Goal: Find specific page/section: Find specific page/section

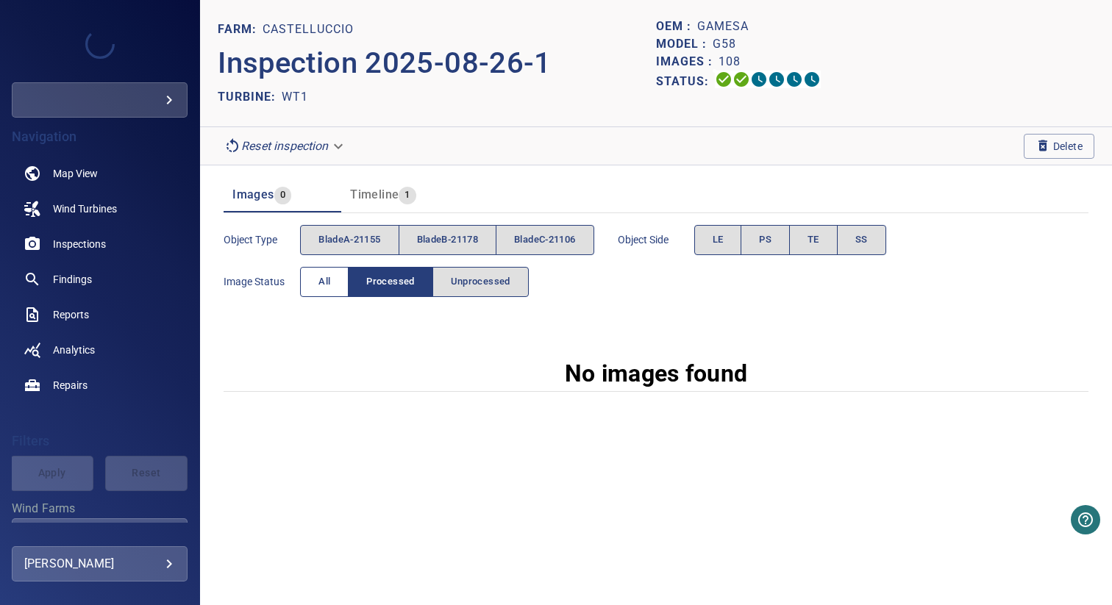
click at [327, 288] on span "All" at bounding box center [325, 282] width 12 height 17
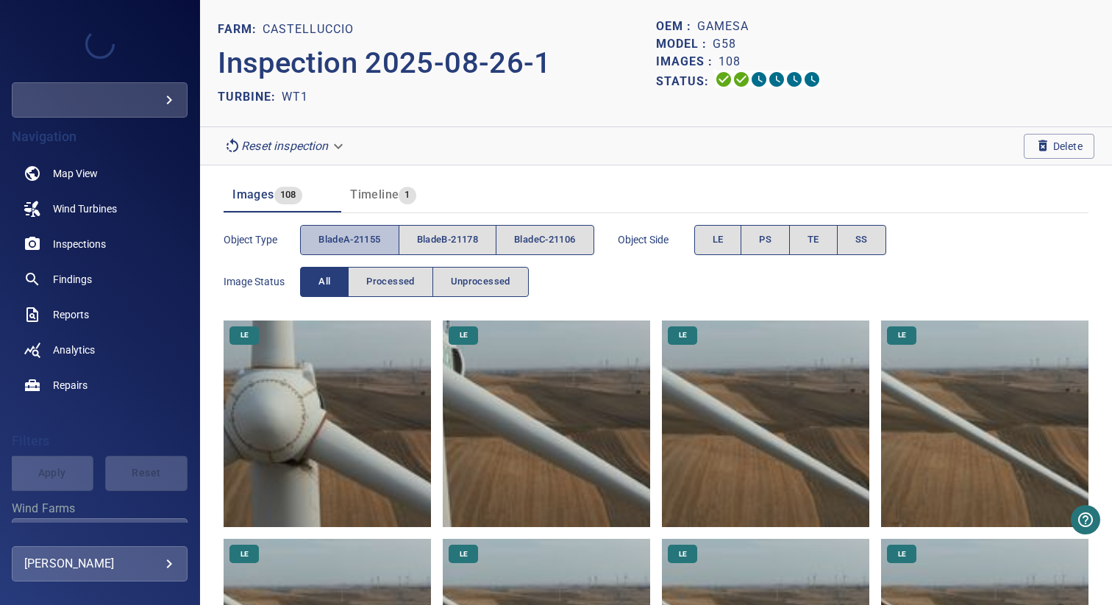
click at [364, 232] on span "bladeA-21155" at bounding box center [350, 240] width 62 height 17
click at [430, 235] on span "bladeB-21178" at bounding box center [447, 240] width 61 height 17
click at [350, 235] on span "bladeA-21155" at bounding box center [350, 240] width 62 height 17
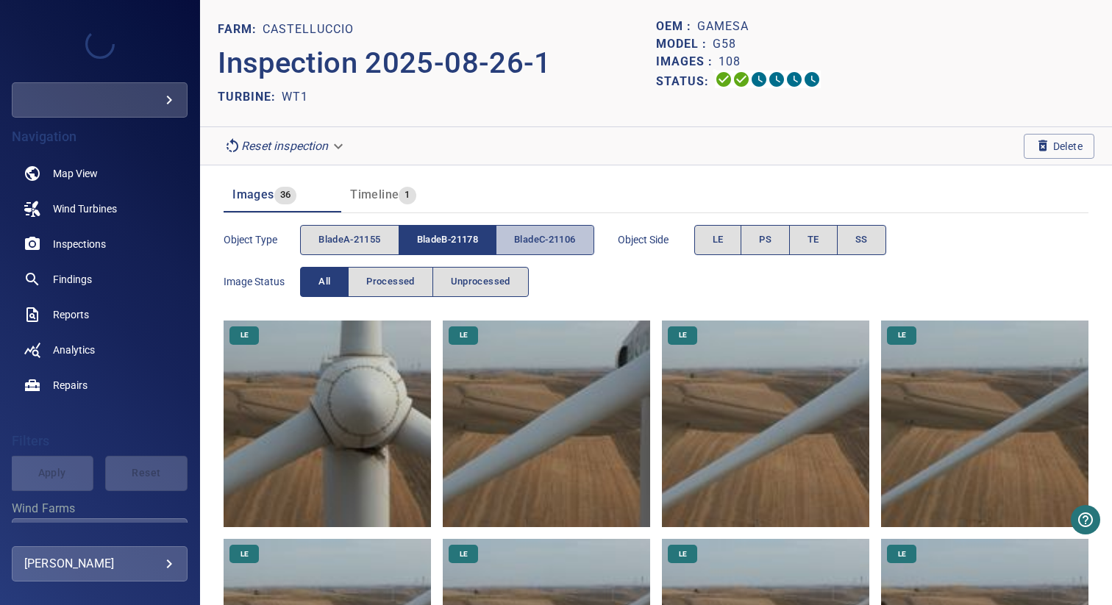
click at [538, 226] on button "bladeC-21106" at bounding box center [545, 240] width 98 height 30
click at [484, 242] on button "bladeB-21178" at bounding box center [448, 240] width 98 height 30
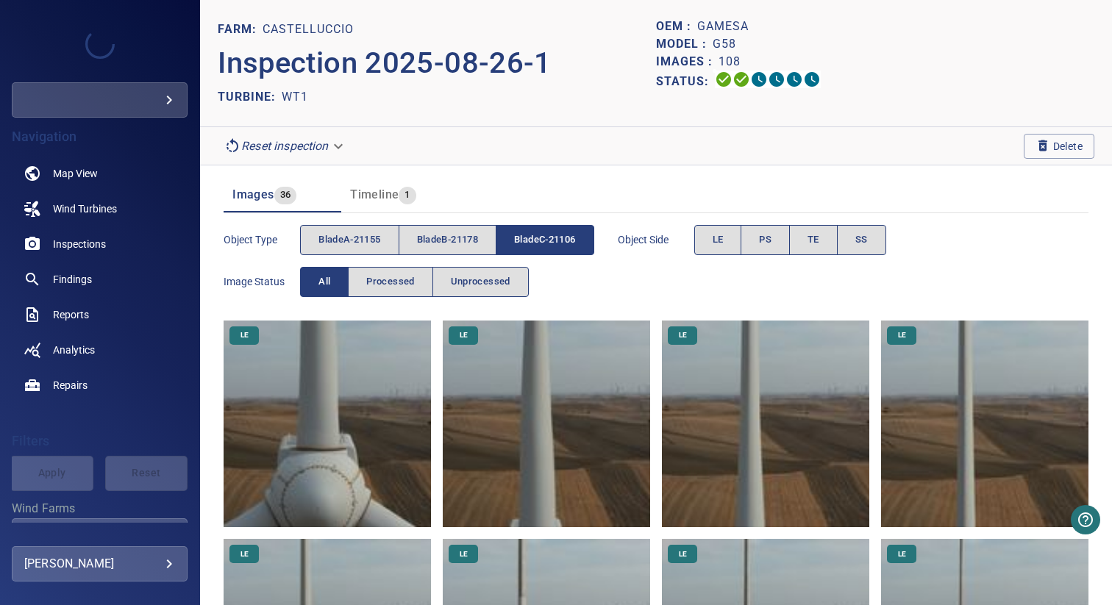
click at [554, 245] on span "bladeC-21106" at bounding box center [544, 240] width 61 height 17
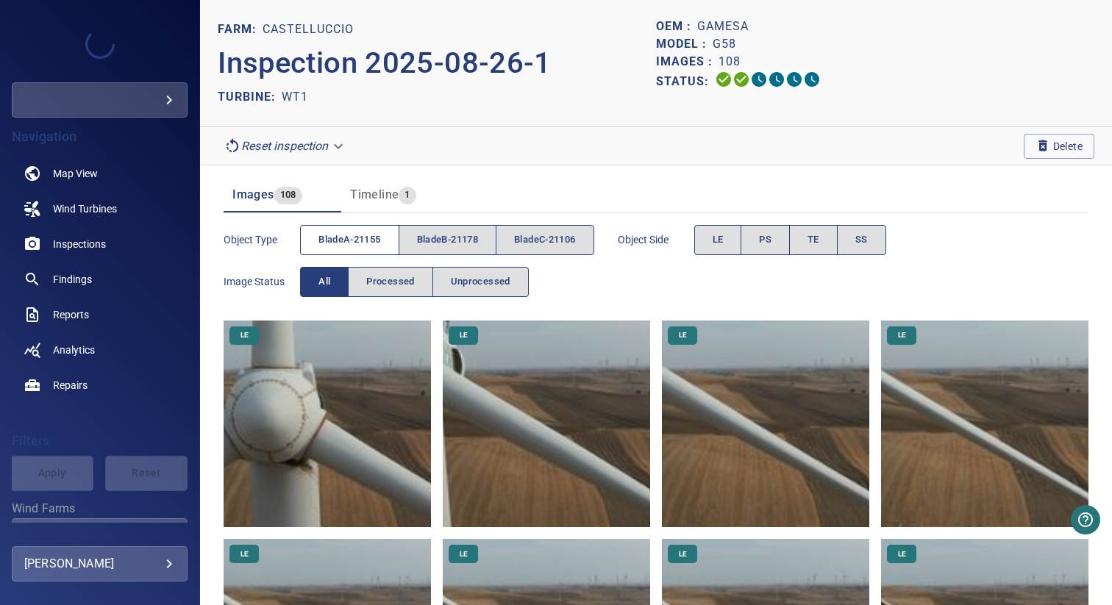
click at [361, 235] on span "bladeA-21155" at bounding box center [350, 240] width 62 height 17
click at [449, 237] on span "bladeB-21178" at bounding box center [447, 240] width 61 height 17
click at [377, 237] on span "bladeA-21155" at bounding box center [350, 240] width 62 height 17
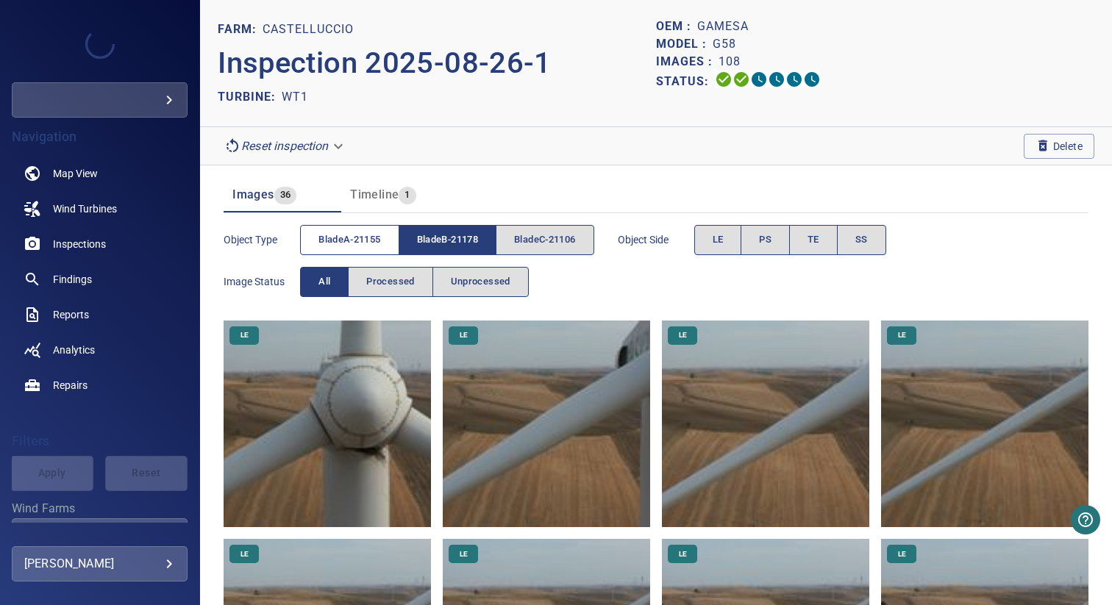
click at [358, 237] on span "bladeA-21155" at bounding box center [350, 240] width 62 height 17
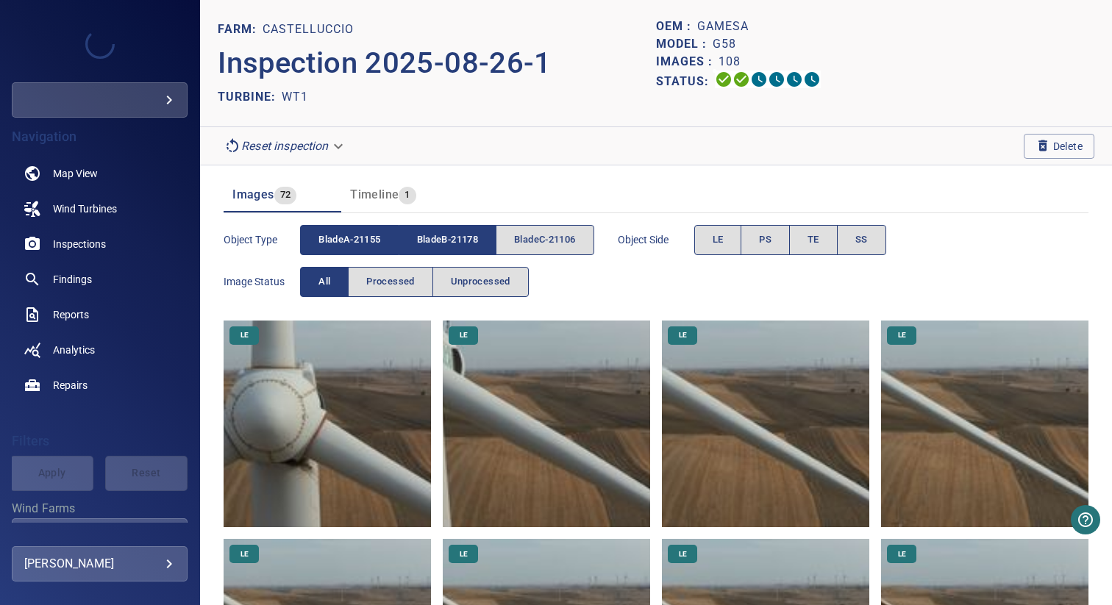
click at [448, 237] on span "bladeB-21178" at bounding box center [447, 240] width 61 height 17
click at [539, 236] on span "bladeC-21106" at bounding box center [544, 240] width 61 height 17
click at [358, 238] on span "bladeA-21155" at bounding box center [350, 240] width 62 height 17
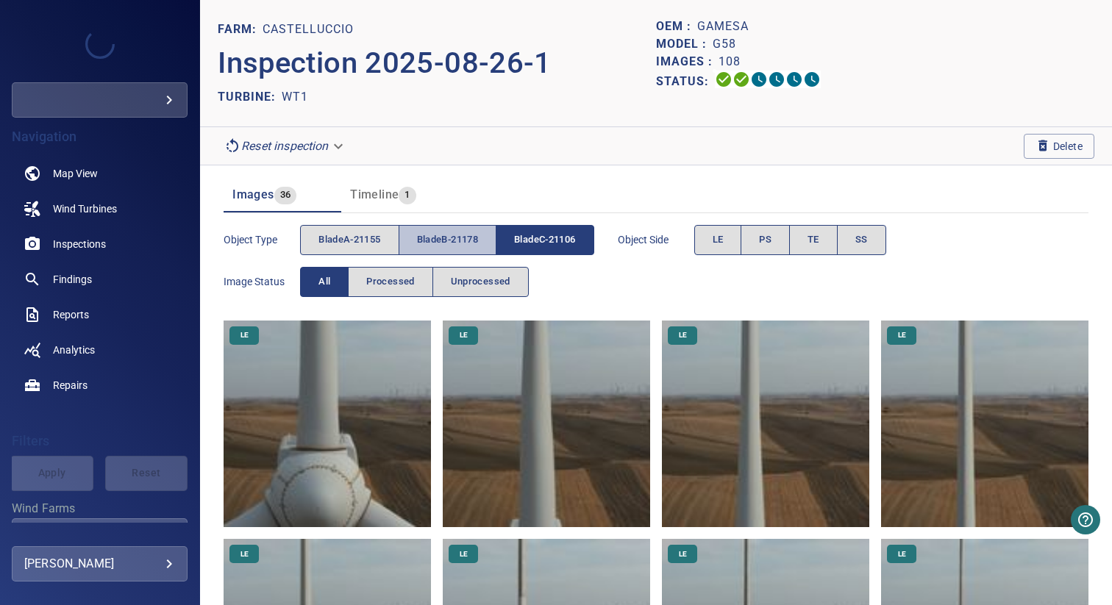
click at [458, 246] on span "bladeB-21178" at bounding box center [447, 240] width 61 height 17
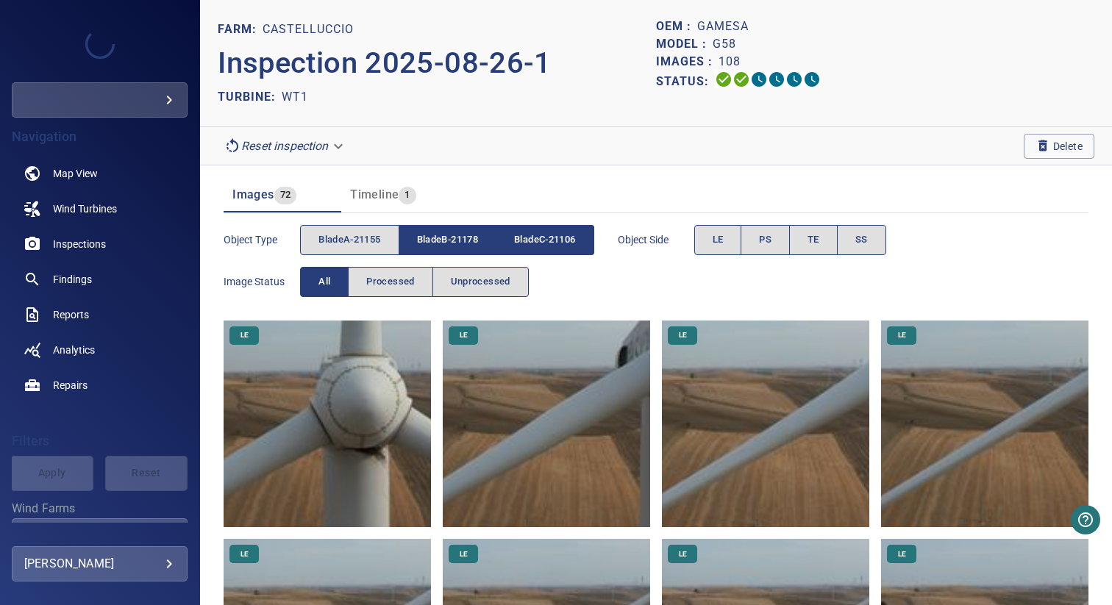
click at [557, 246] on span "bladeC-21106" at bounding box center [544, 240] width 61 height 17
click at [374, 235] on span "bladeA-21155" at bounding box center [350, 240] width 62 height 17
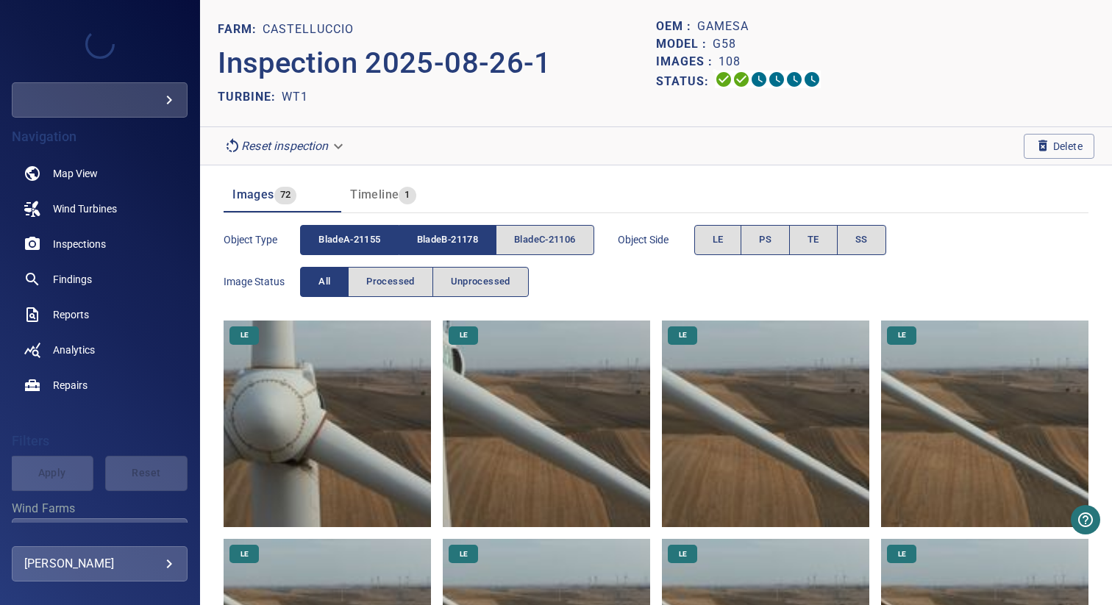
click at [460, 235] on span "bladeB-21178" at bounding box center [447, 240] width 61 height 17
click at [93, 212] on span "Wind Turbines" at bounding box center [85, 209] width 64 height 15
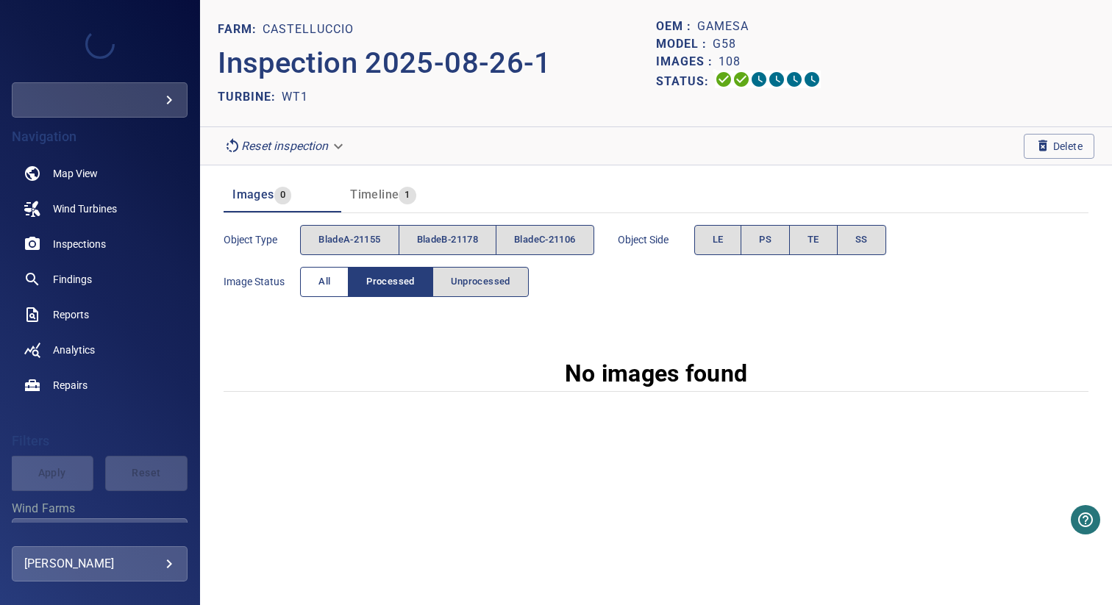
click at [319, 279] on span "All" at bounding box center [325, 282] width 12 height 17
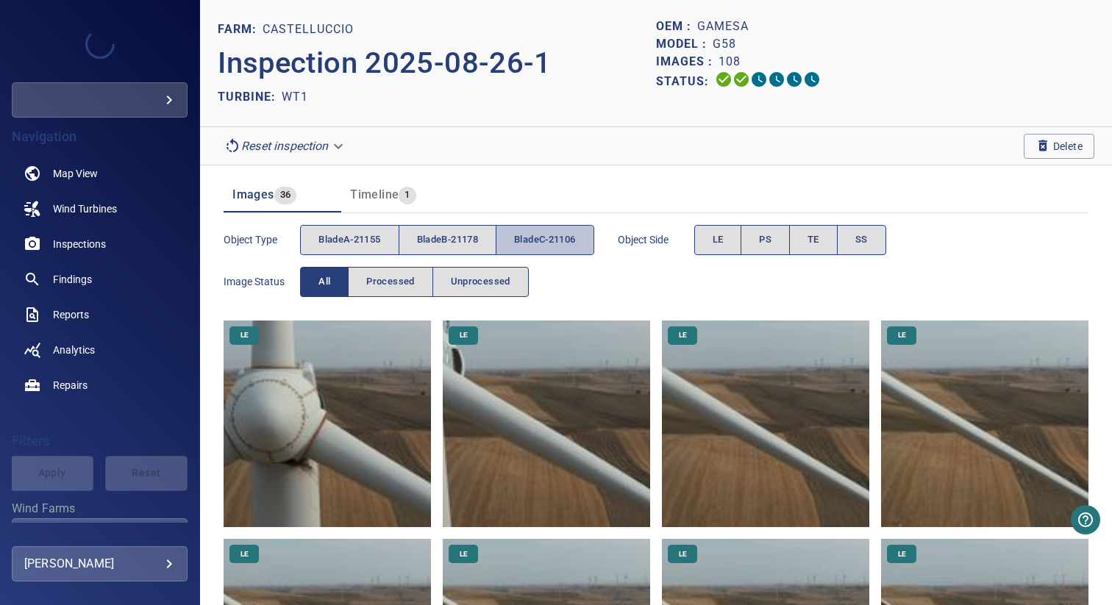
click at [539, 246] on span "bladeC-21106" at bounding box center [544, 240] width 61 height 17
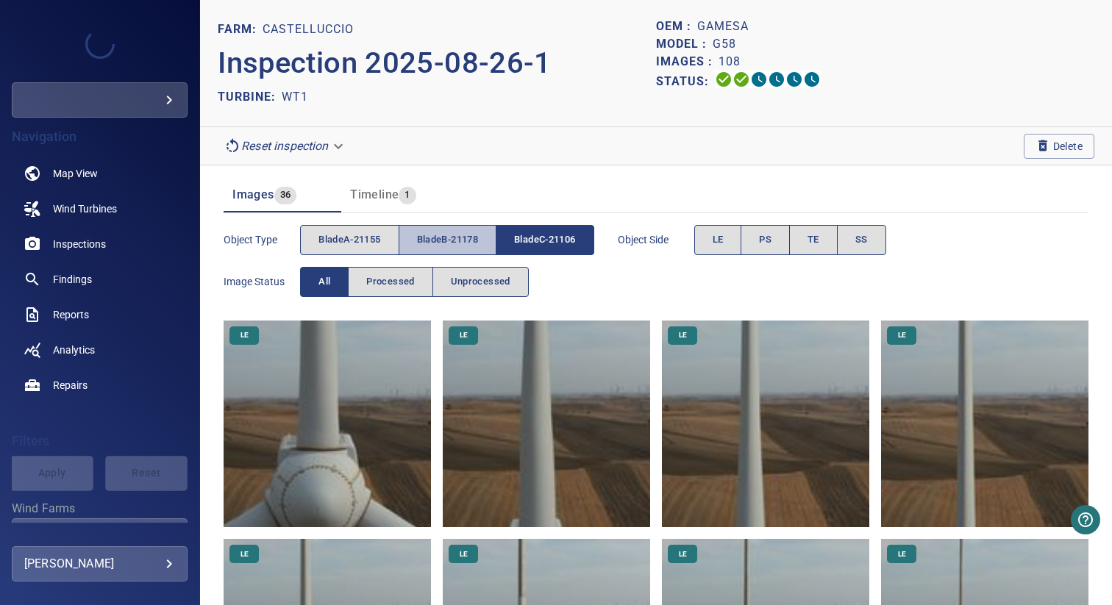
click at [457, 234] on span "bladeB-21178" at bounding box center [447, 240] width 61 height 17
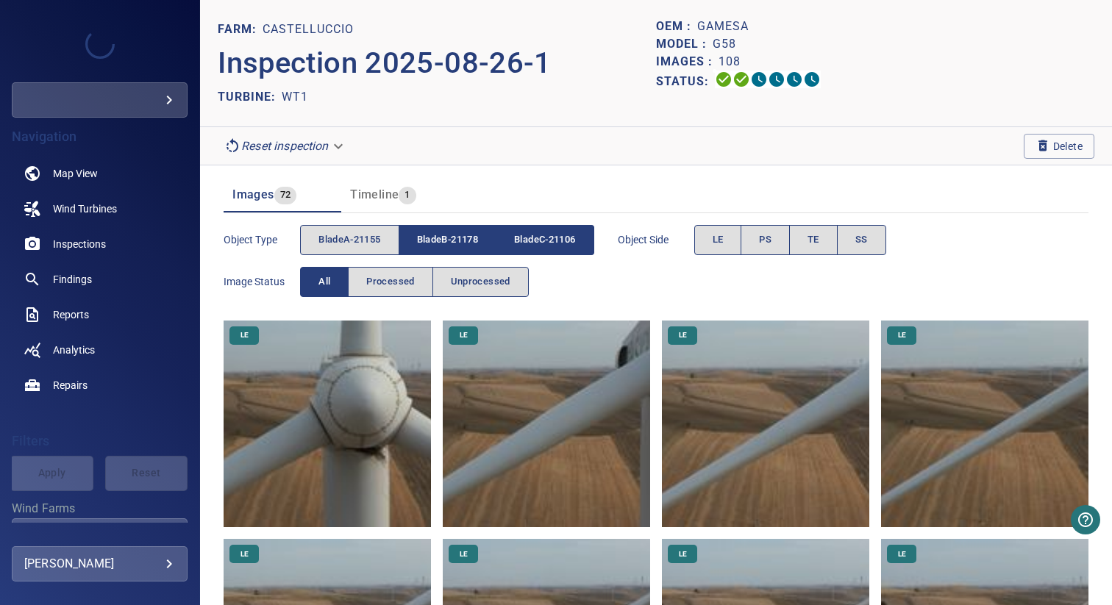
click at [530, 243] on span "bladeC-21106" at bounding box center [544, 240] width 61 height 17
click at [374, 238] on span "bladeA-21155" at bounding box center [350, 240] width 62 height 17
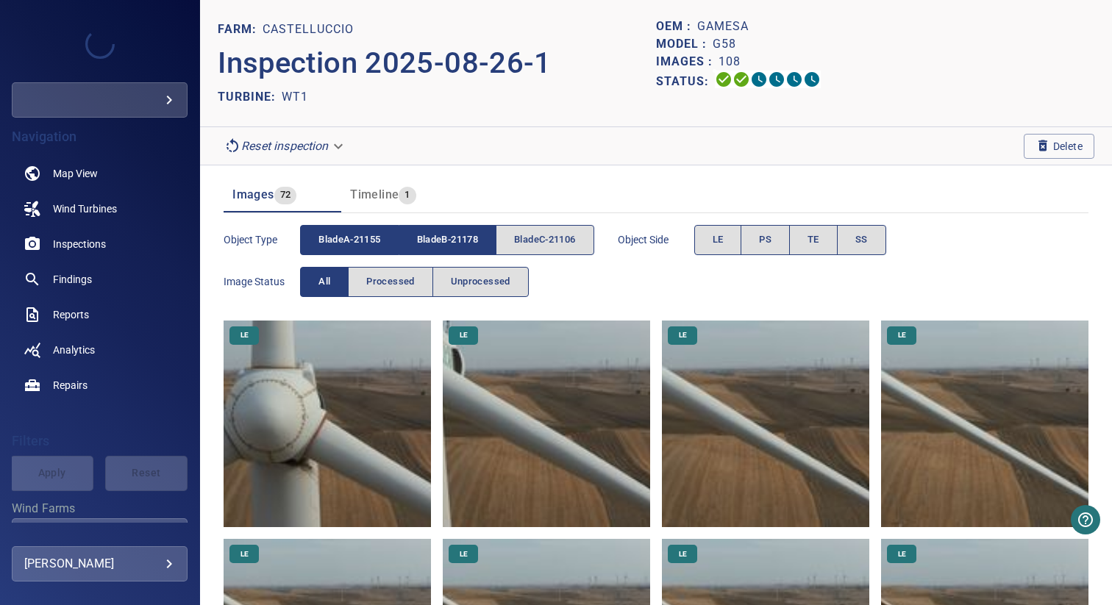
click at [448, 238] on span "bladeB-21178" at bounding box center [447, 240] width 61 height 17
click at [541, 238] on span "bladeC-21106" at bounding box center [544, 240] width 61 height 17
click at [564, 243] on span "bladeC-21106" at bounding box center [544, 240] width 61 height 17
click at [457, 234] on span "bladeB-21178" at bounding box center [447, 240] width 61 height 17
click at [378, 234] on span "bladeA-21155" at bounding box center [350, 240] width 62 height 17
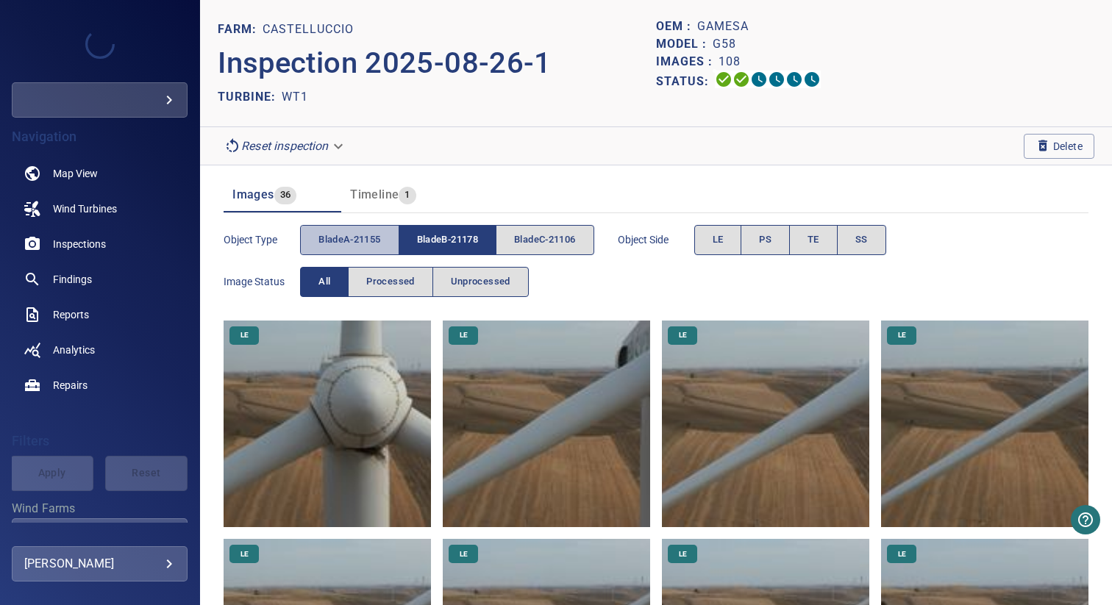
click at [360, 248] on span "bladeA-21155" at bounding box center [350, 240] width 62 height 17
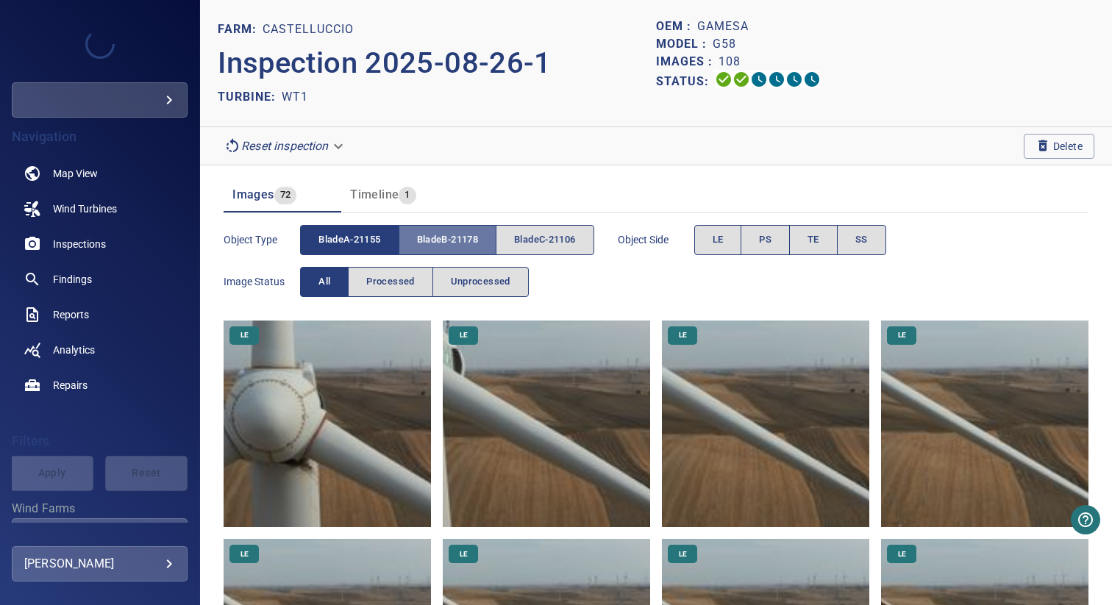
click at [439, 247] on span "bladeB-21178" at bounding box center [447, 240] width 61 height 17
click at [442, 241] on span "bladeB-21178" at bounding box center [447, 240] width 61 height 17
click at [366, 241] on span "bladeA-21155" at bounding box center [350, 240] width 62 height 17
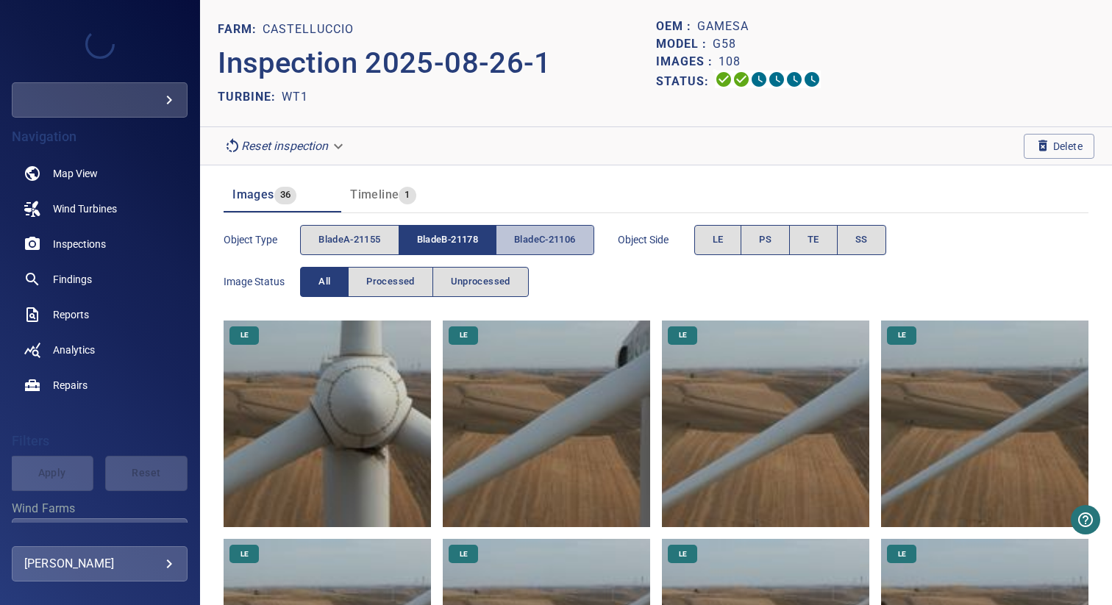
click at [564, 232] on span "bladeC-21106" at bounding box center [544, 240] width 61 height 17
click at [491, 232] on button "bladeB-21178" at bounding box center [448, 240] width 98 height 30
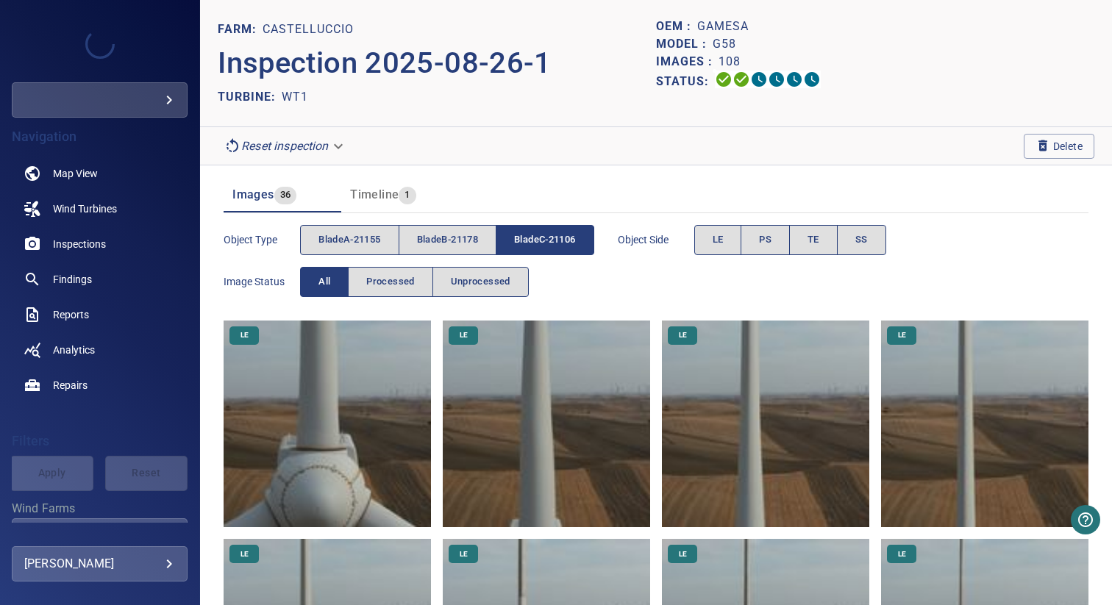
click at [561, 185] on header "Images 36 Timeline 1" at bounding box center [656, 194] width 865 height 35
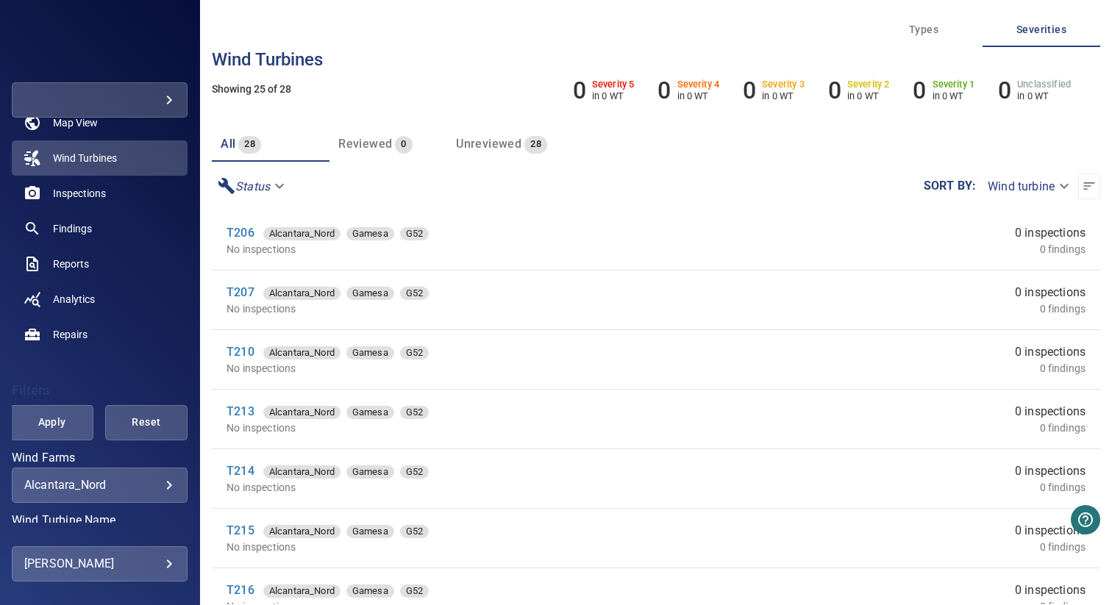
scroll to position [98, 0]
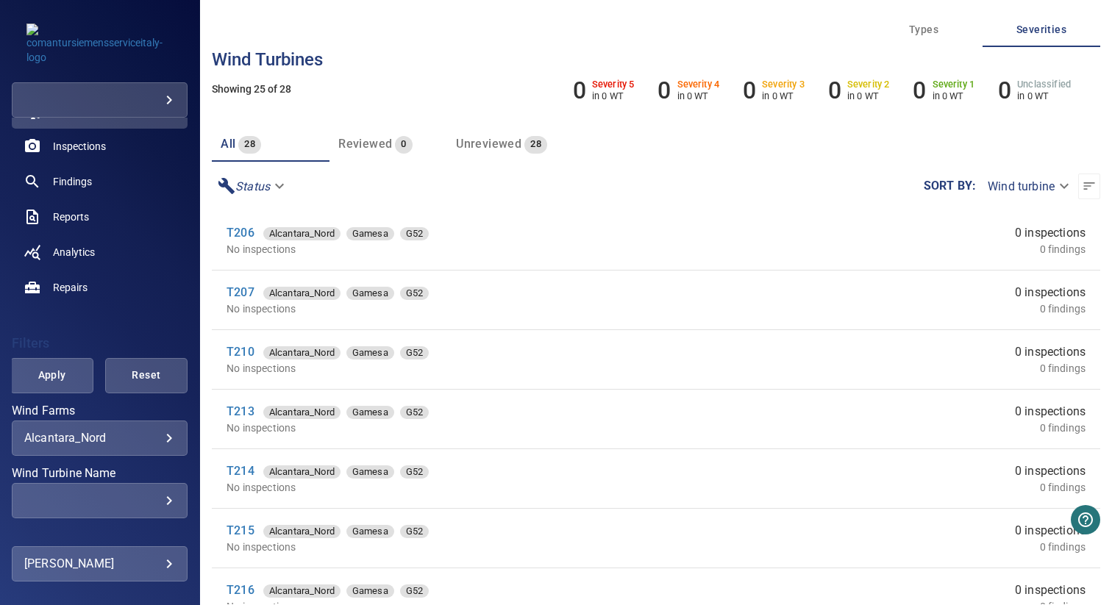
click at [100, 440] on body "**********" at bounding box center [556, 302] width 1112 height 605
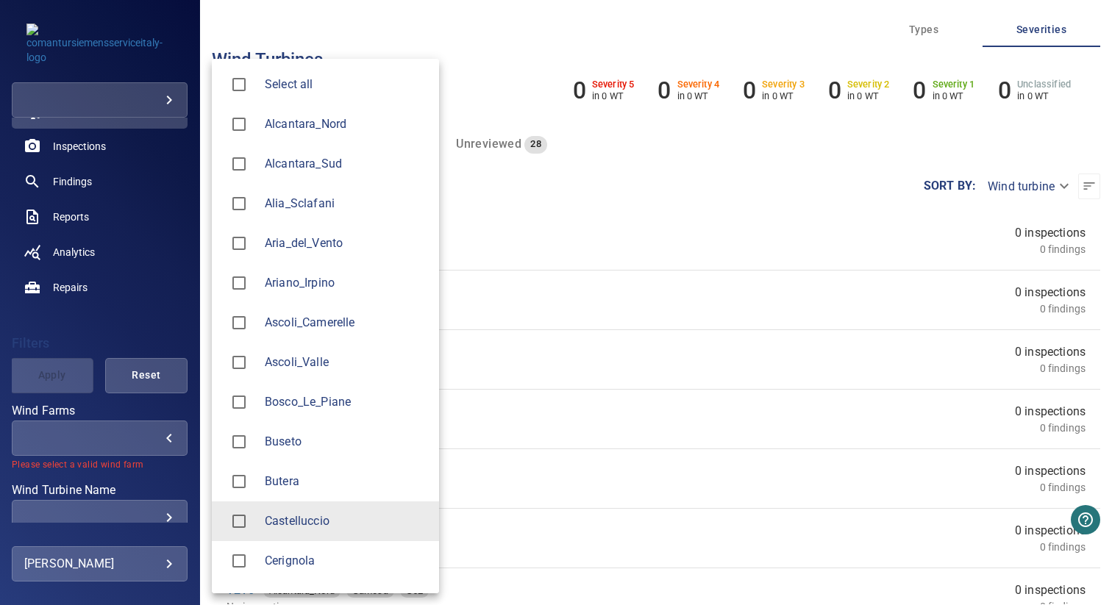
click at [251, 541] on li "Cerignola" at bounding box center [325, 561] width 227 height 40
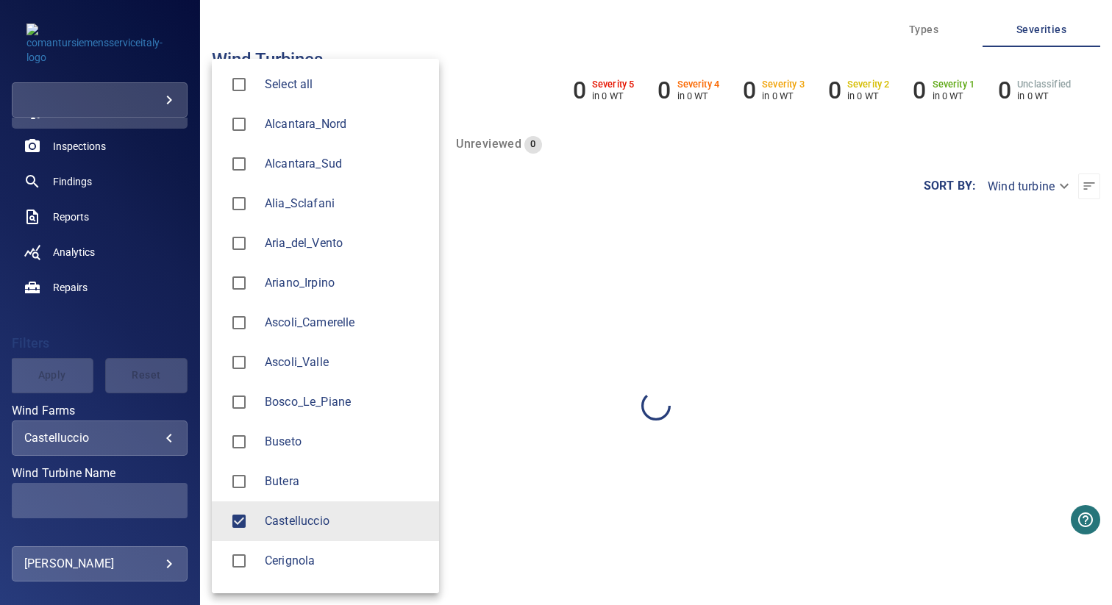
type input "**********"
click at [132, 305] on div at bounding box center [556, 302] width 1112 height 605
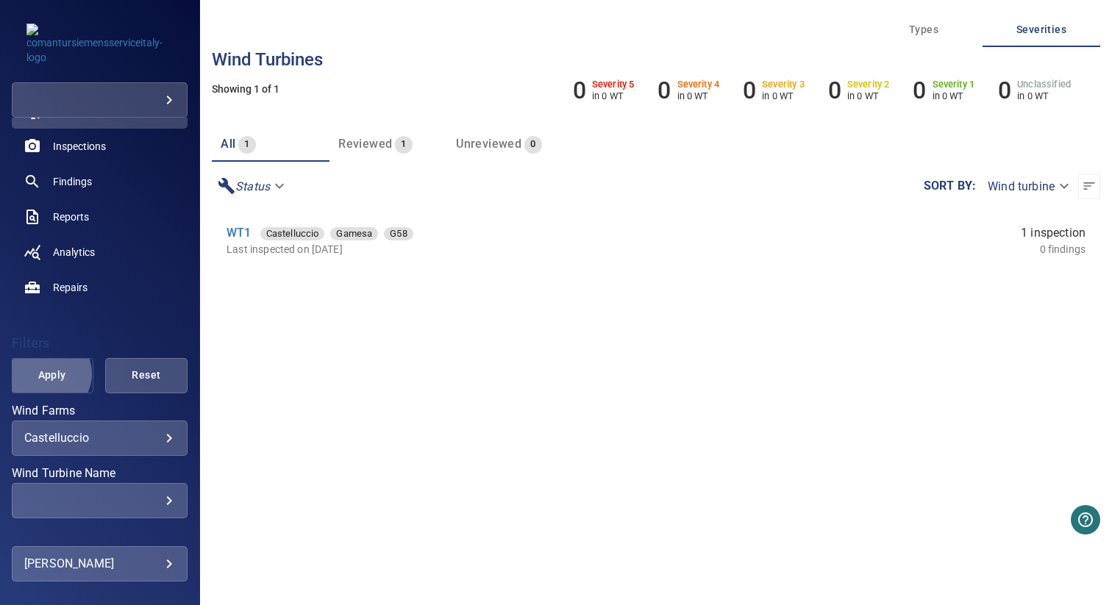
click at [46, 375] on span "Apply" at bounding box center [52, 375] width 46 height 18
click at [234, 233] on link "WT1" at bounding box center [239, 233] width 24 height 14
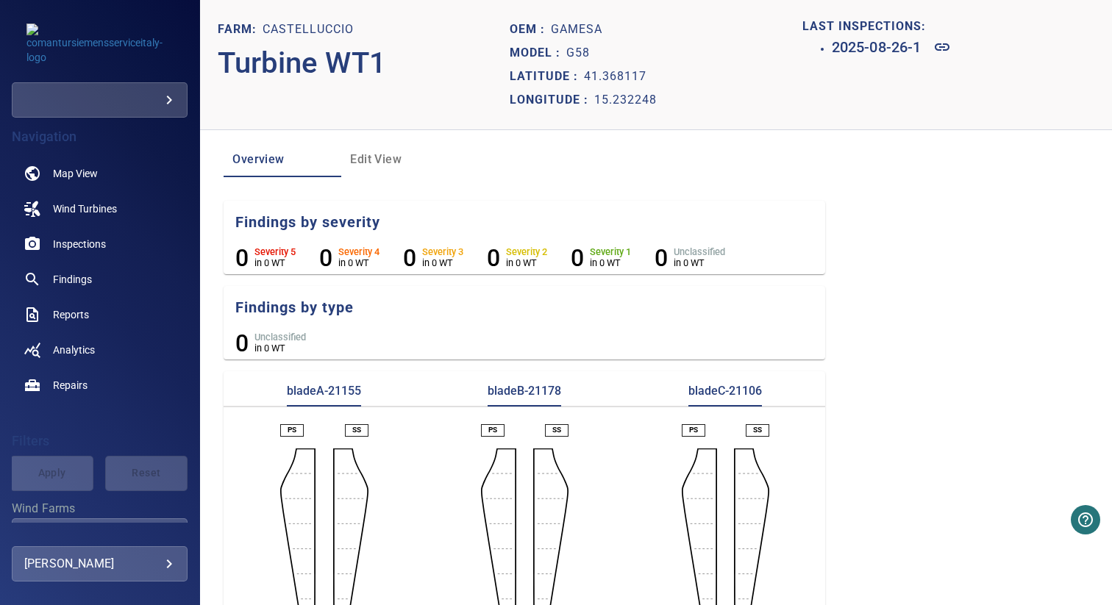
click at [388, 166] on span "Edit View" at bounding box center [400, 159] width 100 height 21
